Goal: Find specific page/section: Locate a particular part of the current website

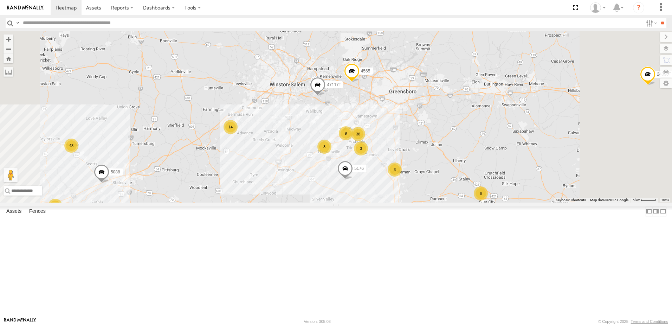
drag, startPoint x: 481, startPoint y: 115, endPoint x: 453, endPoint y: 219, distance: 108.4
click at [453, 203] on div "T1818 T3214 37118T 40116T 87121T T3205 40037T T3212 7774T T3206 40080T 5383 530…" at bounding box center [336, 117] width 672 height 172
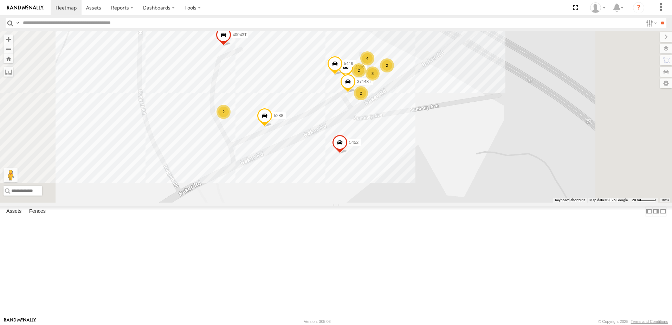
drag, startPoint x: 488, startPoint y: 102, endPoint x: 466, endPoint y: 160, distance: 61.9
click at [466, 160] on div "T1818 T3214 37118T 40116T 87121T T3205 40037T T3212 7774T T3206 40080T 5383 530…" at bounding box center [336, 117] width 672 height 172
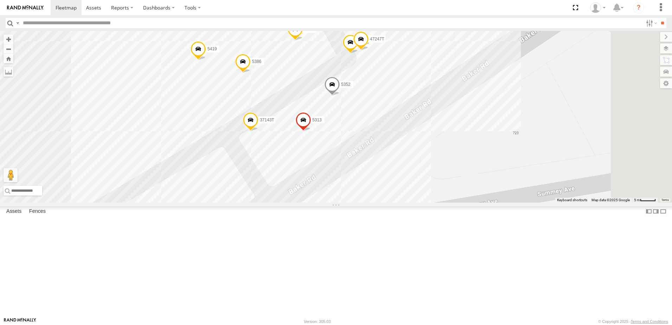
drag, startPoint x: 479, startPoint y: 109, endPoint x: 472, endPoint y: 138, distance: 29.9
click at [472, 138] on div "T1818 T3214 37118T 40116T 87121T T3205 40037T T3212 7774T T3206 40080T 5383 530…" at bounding box center [336, 117] width 672 height 172
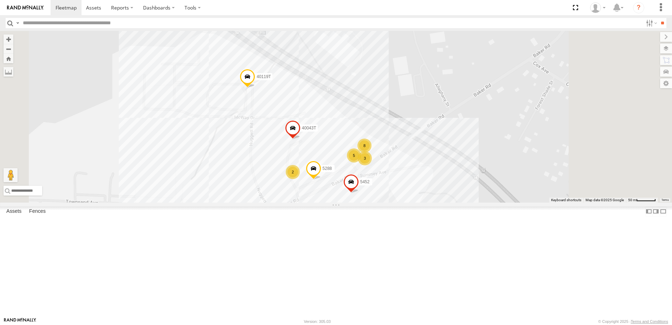
drag, startPoint x: 430, startPoint y: 249, endPoint x: 413, endPoint y: 263, distance: 22.7
click at [413, 203] on div "T1818 T3214 37118T 40116T 87121T T3205 40037T T3212 7774T T3206 40080T 5383 530…" at bounding box center [336, 117] width 672 height 172
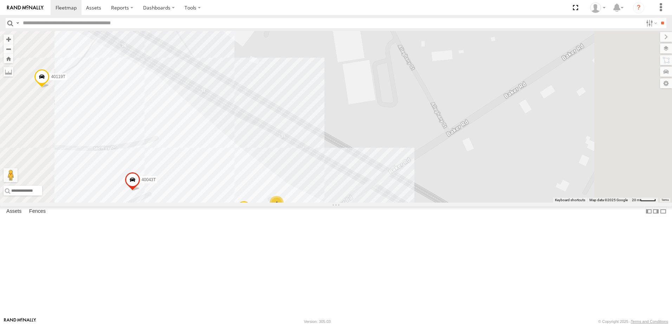
drag, startPoint x: 501, startPoint y: 146, endPoint x: 489, endPoint y: 266, distance: 120.4
click at [489, 203] on div "T1818 T3214 37118T 40116T 87121T T3205 40037T T3212 7774T T3206 40080T 5383 530…" at bounding box center [336, 117] width 672 height 172
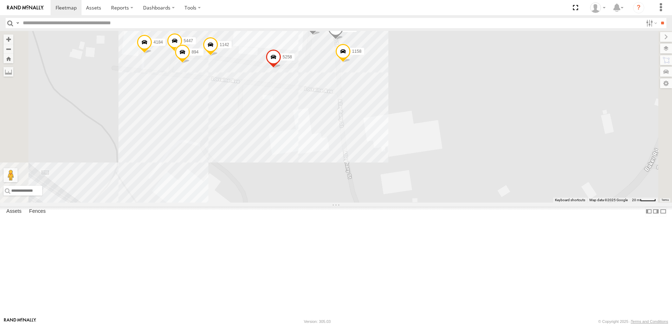
drag, startPoint x: 463, startPoint y: 239, endPoint x: 460, endPoint y: 218, distance: 21.0
click at [460, 203] on div "T1818 T3214 37118T 40116T 87121T T3205 40037T T3212 7774T T3206 40080T 5383 530…" at bounding box center [336, 117] width 672 height 172
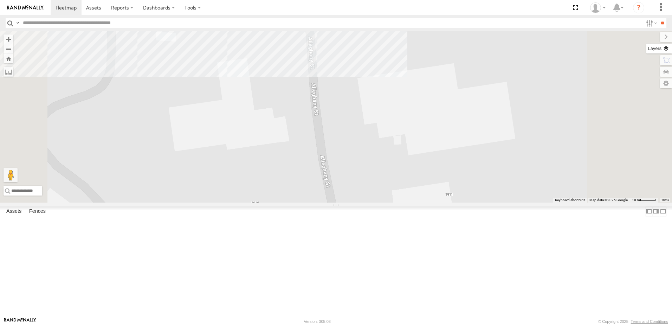
click at [665, 50] on label at bounding box center [660, 49] width 26 height 10
click at [0, 0] on span "Basemaps" at bounding box center [0, 0] width 0 height 0
click at [0, 0] on span "Satellite + Roadmap" at bounding box center [0, 0] width 0 height 0
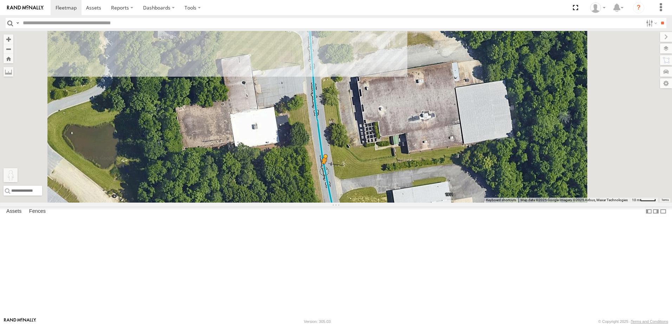
drag, startPoint x: 189, startPoint y: 291, endPoint x: 414, endPoint y: 229, distance: 233.5
click at [414, 203] on div "T1818 T3214 37118T 40116T 87121T T3205 40037T T3212 7774T T3206 40080T 5383 530…" at bounding box center [336, 117] width 672 height 172
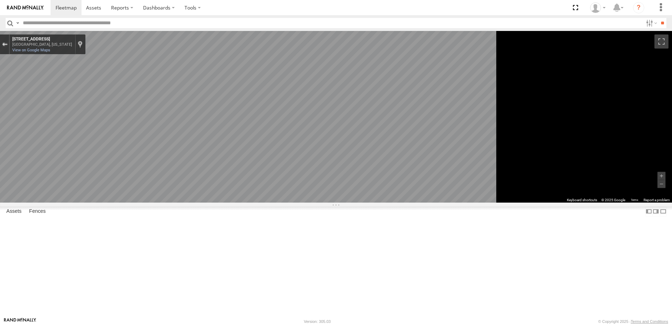
click at [7, 45] on div "Exit the Street View" at bounding box center [4, 44] width 5 height 4
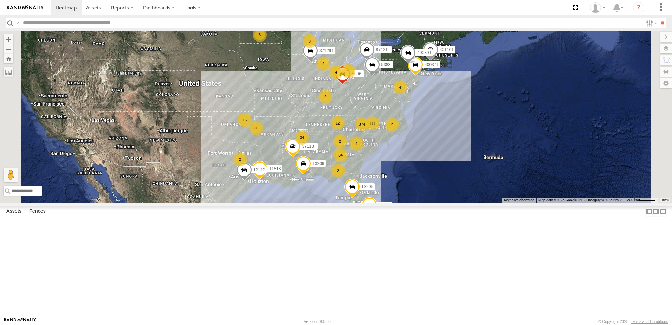
click at [0, 0] on span "Roadmap" at bounding box center [0, 0] width 0 height 0
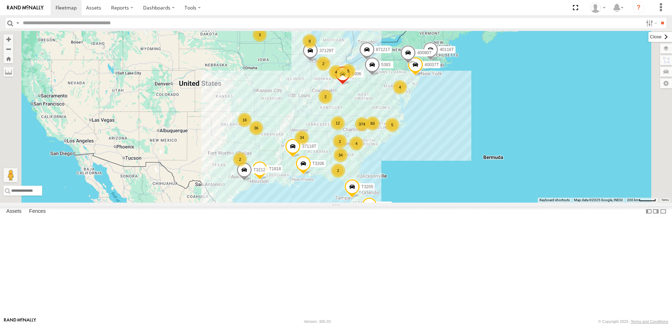
click at [649, 38] on label at bounding box center [661, 37] width 24 height 10
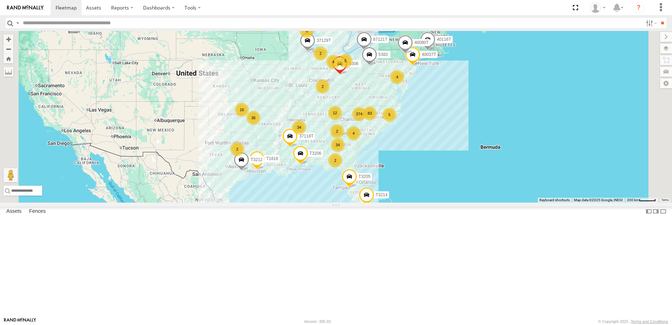
drag, startPoint x: 295, startPoint y: 207, endPoint x: 292, endPoint y: 195, distance: 11.6
click at [292, 195] on div "374 2 34 12 36 8 T1818 34 5 83 16 T3214 37118T 4 5 2 40116T 2 4 87121T 2 3 2 4 …" at bounding box center [336, 117] width 672 height 172
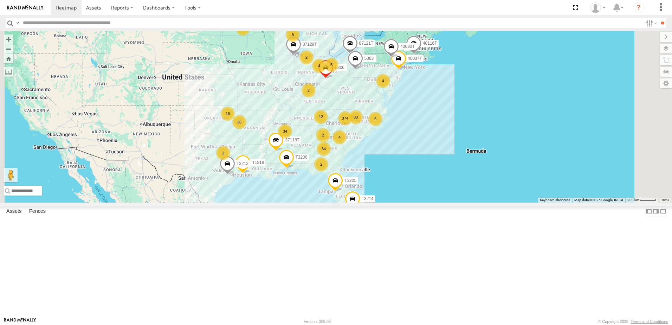
drag, startPoint x: 262, startPoint y: 245, endPoint x: 237, endPoint y: 248, distance: 24.7
click at [237, 203] on div "374 2 34 12 36 8 T1818 34 5 83 16 T3214 37118T 4 5 2 40116T 2 4 87121T 2 3 2 4 …" at bounding box center [336, 117] width 672 height 172
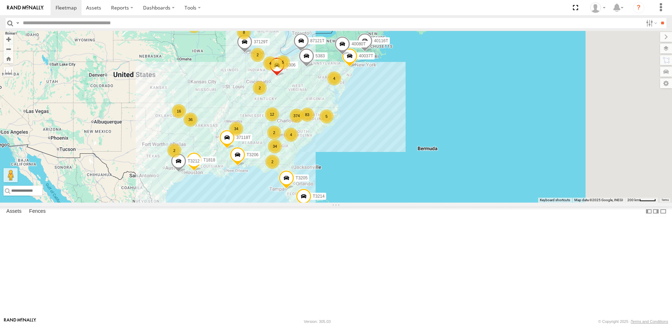
drag, startPoint x: 265, startPoint y: 198, endPoint x: 236, endPoint y: 198, distance: 28.5
click at [236, 198] on div "374 2 34 12 36 8 T1818 34 5 83 16 T3214 37118T 4 5 2 40116T 2 4 87121T 2 3 2 4 …" at bounding box center [336, 117] width 672 height 172
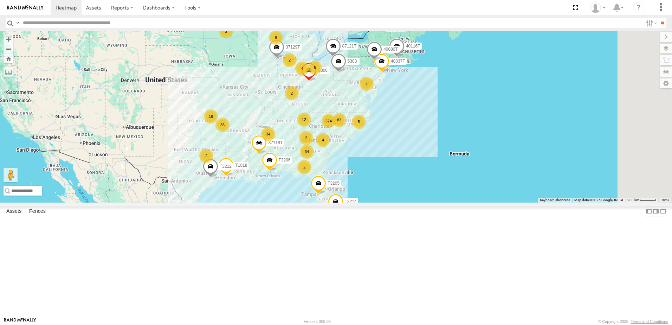
drag, startPoint x: 216, startPoint y: 203, endPoint x: 248, endPoint y: 209, distance: 32.5
click at [248, 203] on div "374 2 34 12 36 8 T1818 34 5 83 16 T3214 37118T 4 5 2 40116T 2 4 87121T 2 3 2 4 …" at bounding box center [336, 117] width 672 height 172
